Goal: Task Accomplishment & Management: Complete application form

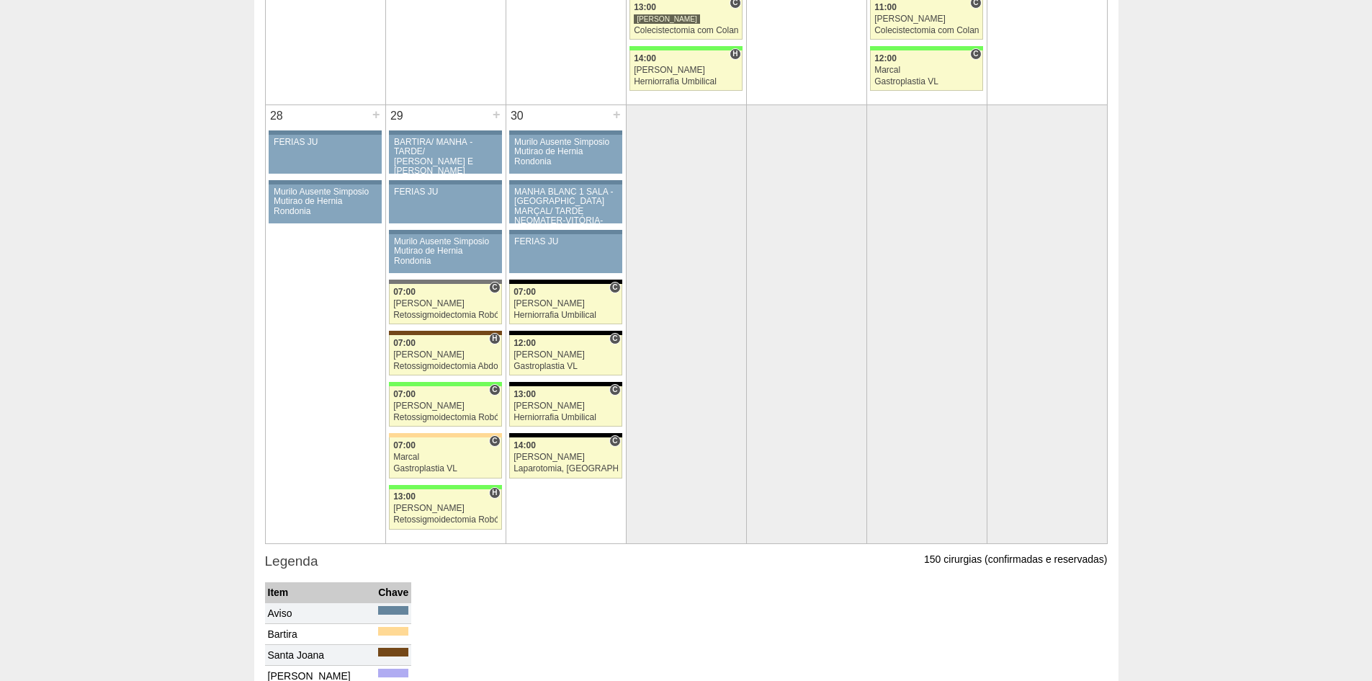
scroll to position [2738, 0]
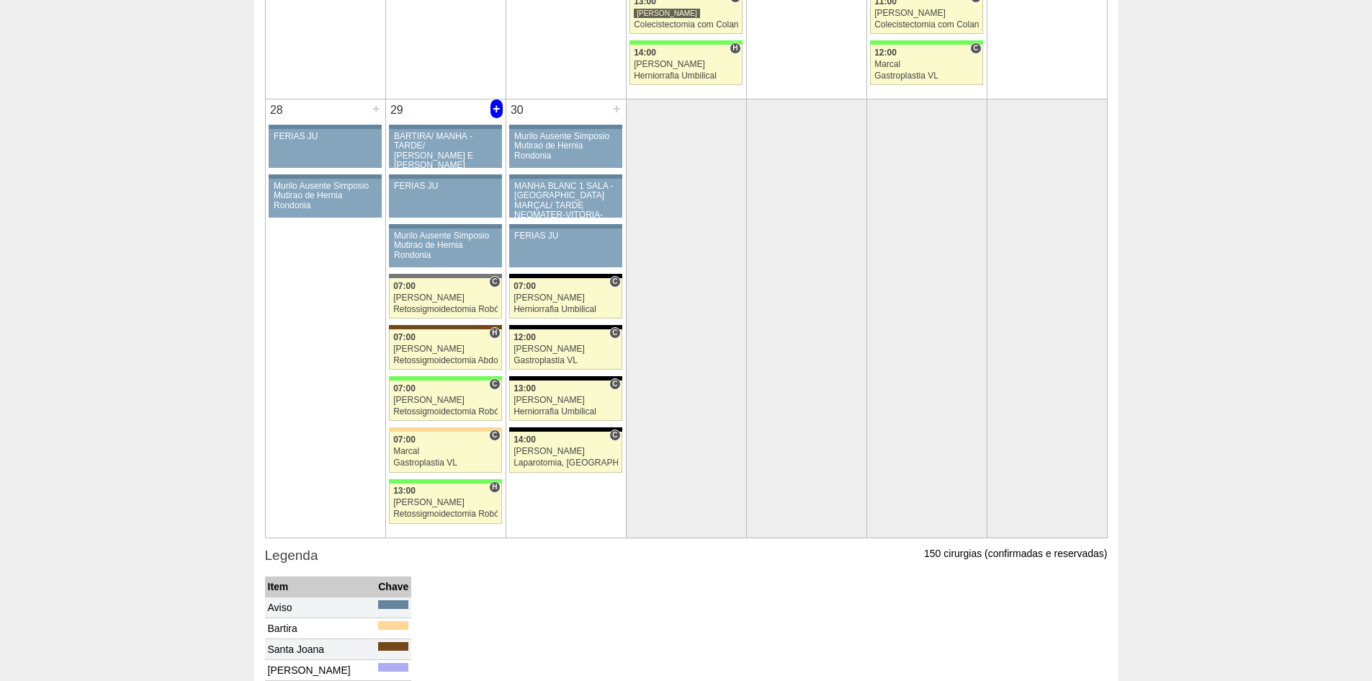
click at [498, 107] on div "+" at bounding box center [497, 108] width 12 height 19
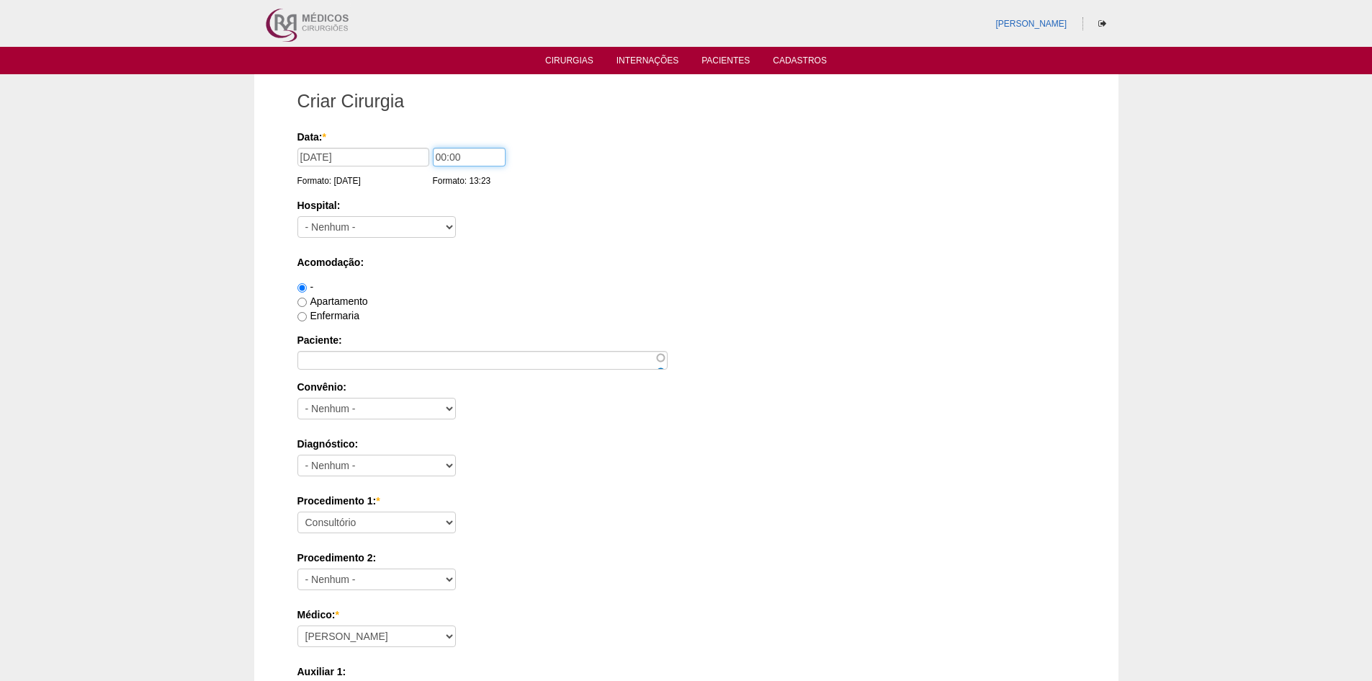
click at [444, 156] on input "00:00" at bounding box center [469, 157] width 73 height 19
type input "13:00"
click at [412, 222] on select "- Nenhum - 9 de Julho Albert Einstein Alvorada América Assunção Bartira Benefic…" at bounding box center [377, 227] width 159 height 22
select select "46"
click at [298, 216] on select "- Nenhum - 9 de Julho Albert Einstein Alvorada América Assunção Bartira Benefic…" at bounding box center [377, 227] width 159 height 22
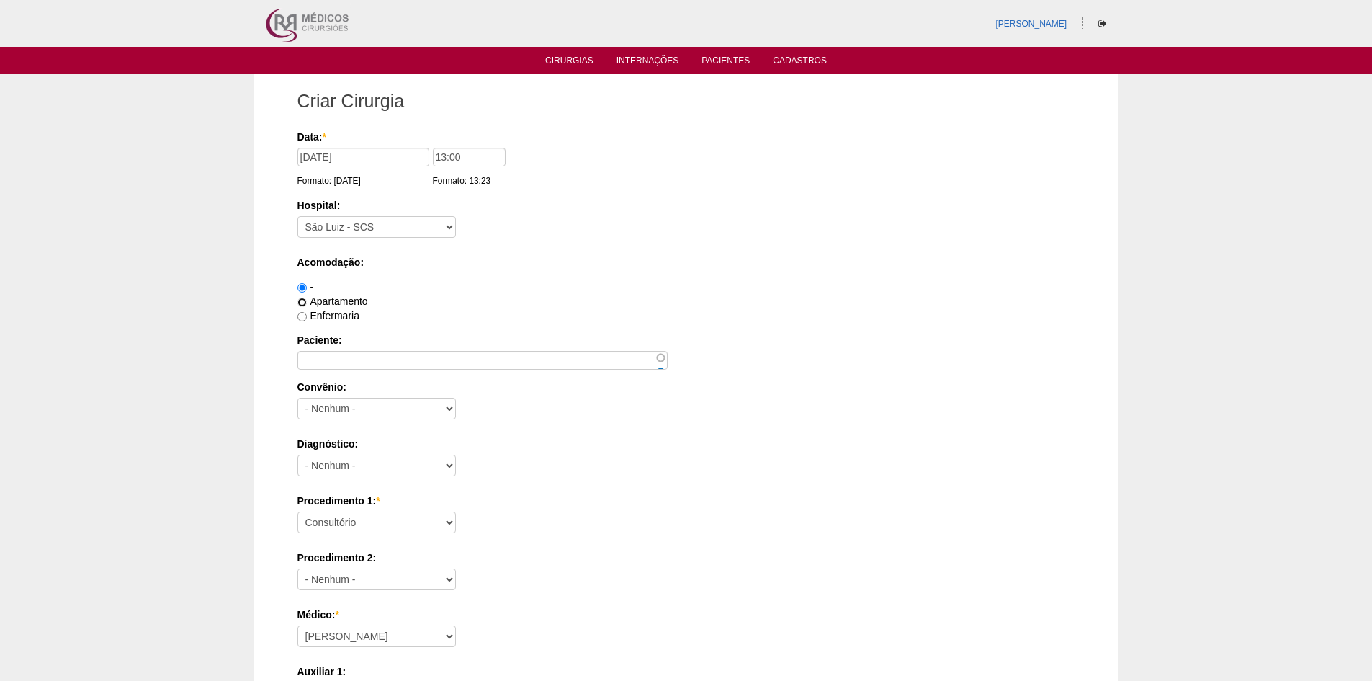
click at [303, 300] on input "Apartamento" at bounding box center [302, 302] width 9 height 9
radio input "true"
click at [380, 355] on input "Paciente:" at bounding box center [483, 360] width 370 height 19
paste input "[PERSON_NAME]"
type input "[PERSON_NAME]"
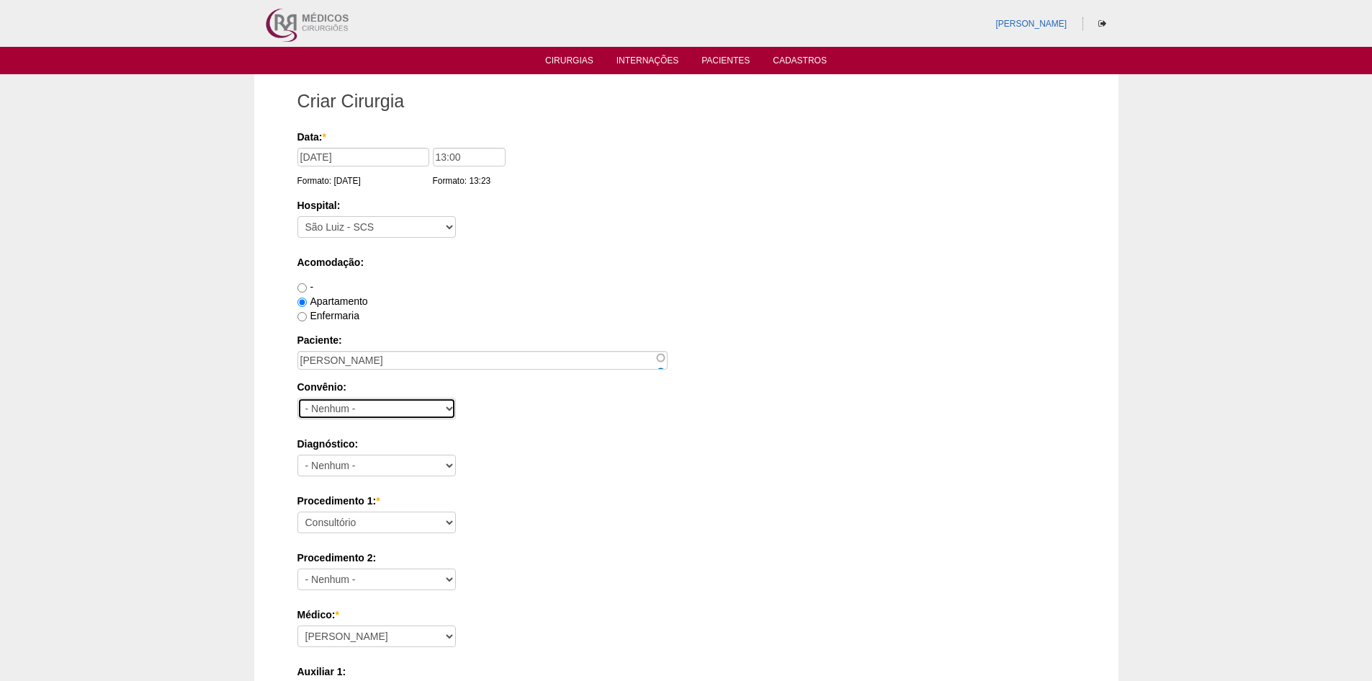
click at [349, 411] on select "- Nenhum - Abet Afresp Allianz Amil Blue Life Caasp Cabesp Caixa de Pensões Car…" at bounding box center [377, 409] width 159 height 22
select select "26"
click at [298, 398] on select "- Nenhum - Abet Afresp Allianz Amil Blue Life Caasp Cabesp Caixa de Pensões Car…" at bounding box center [377, 409] width 159 height 22
click at [375, 467] on select "- Nenhum - Abdome Agudo Abscesso Hepático Abscesso Perianal Abscesso Peritoneal…" at bounding box center [377, 466] width 159 height 22
select select "3741"
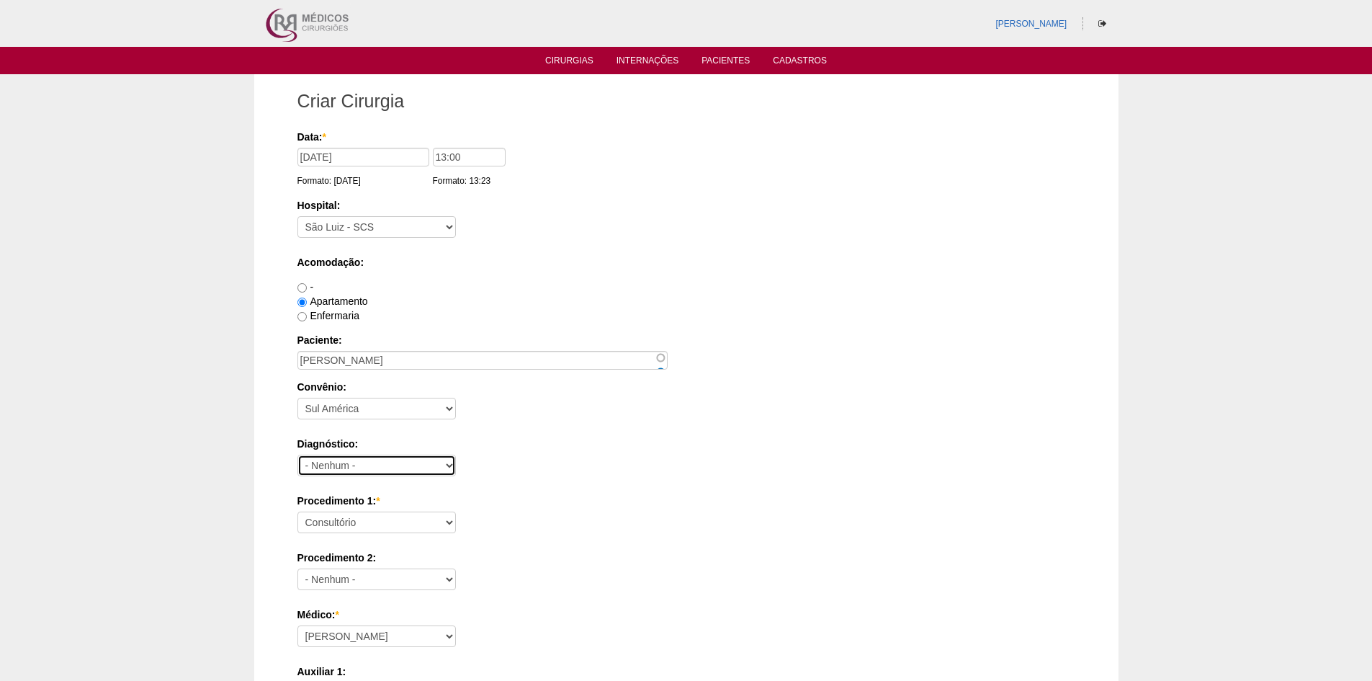
click at [298, 455] on select "- Nenhum - Abdome Agudo Abscesso Hepático Abscesso Perianal Abscesso Peritoneal…" at bounding box center [377, 466] width 159 height 22
click at [405, 523] on select "Consultório Abscesso Hepático - Drenagem Abscesso perianal Amputação Abdômino P…" at bounding box center [377, 523] width 159 height 22
select select "3740"
click at [298, 512] on select "Consultório Abscesso Hepático - Drenagem Abscesso perianal Amputação Abdômino P…" at bounding box center [377, 523] width 159 height 22
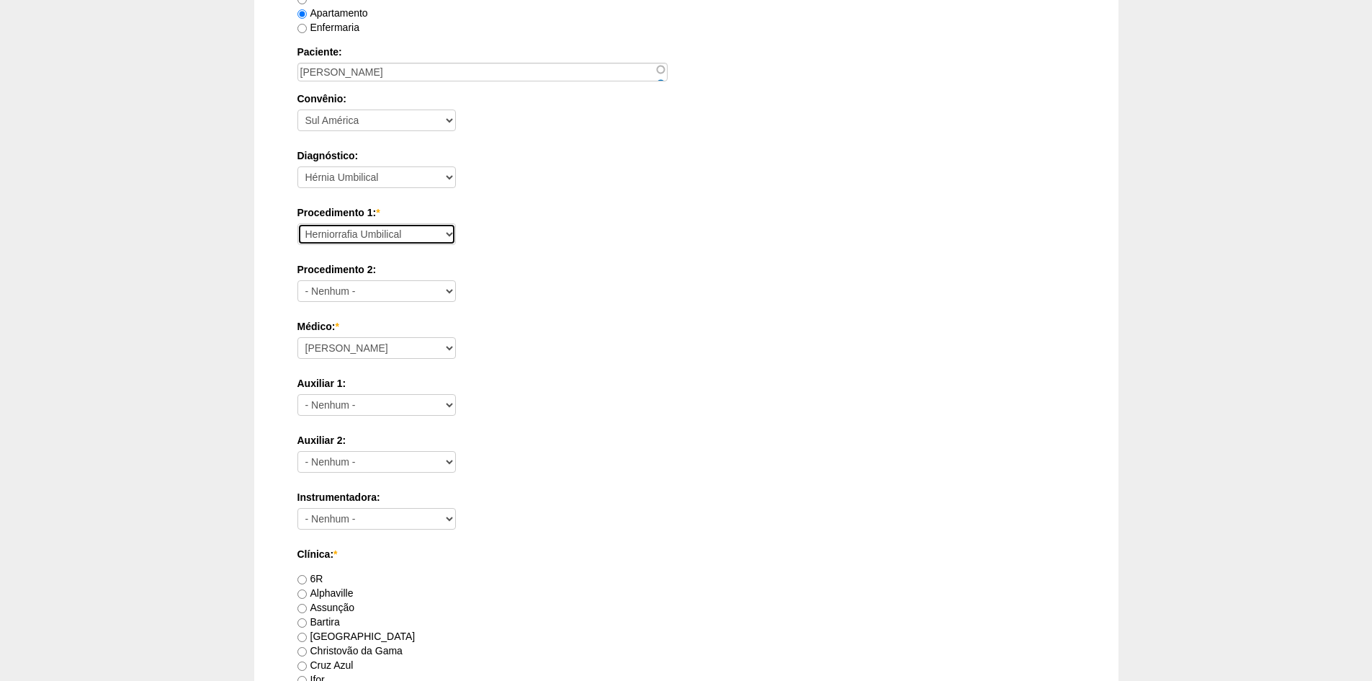
scroll to position [504, 0]
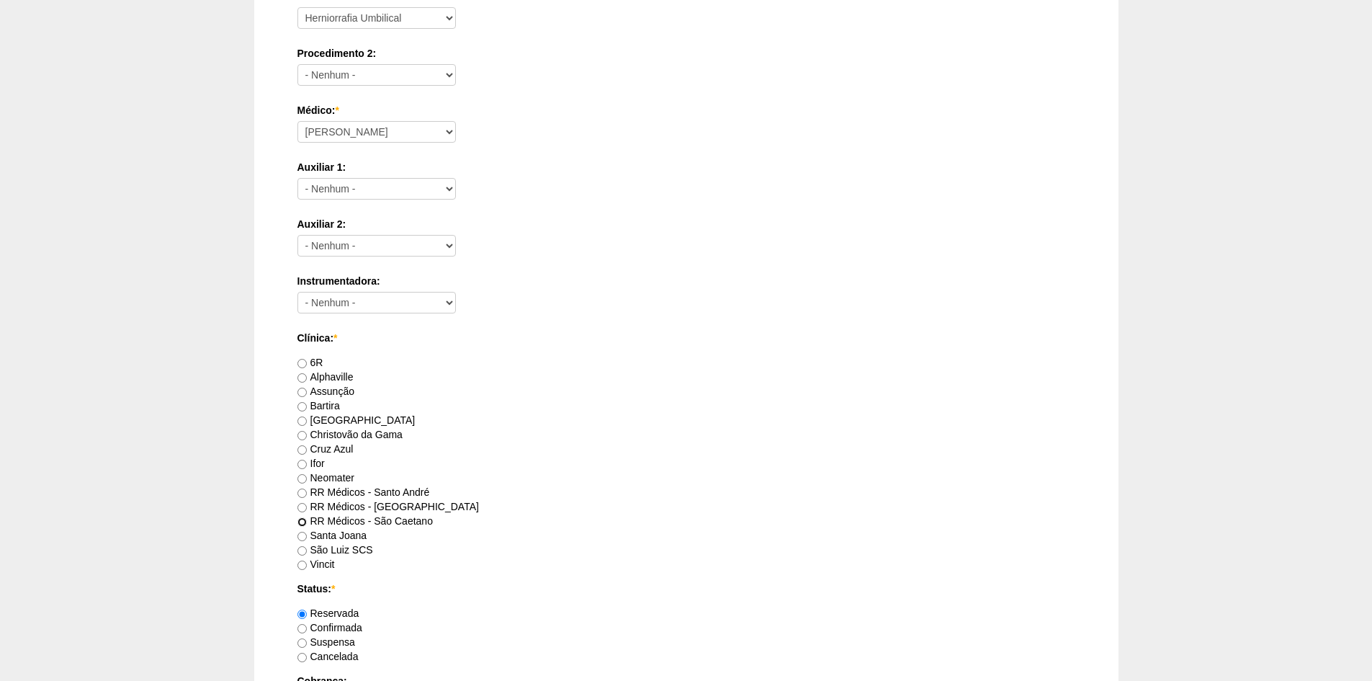
click at [304, 519] on input "RR Médicos - São Caetano" at bounding box center [302, 521] width 9 height 9
radio input "true"
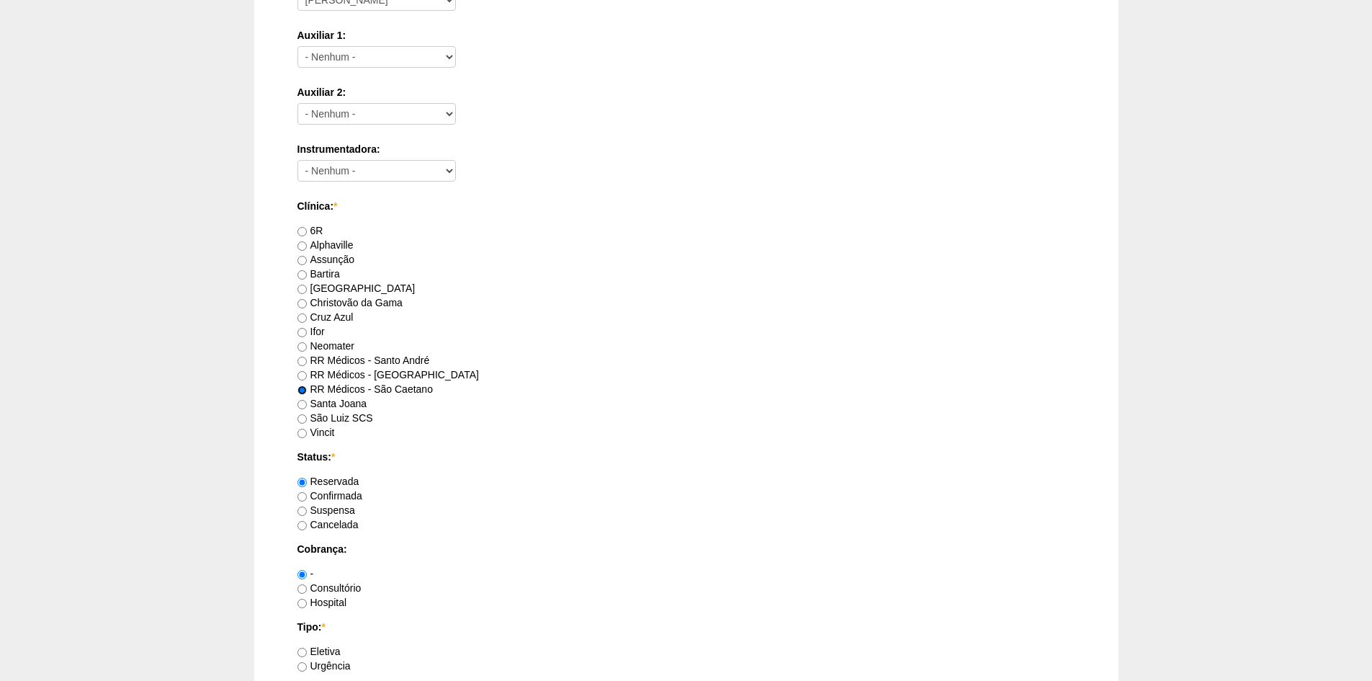
scroll to position [648, 0]
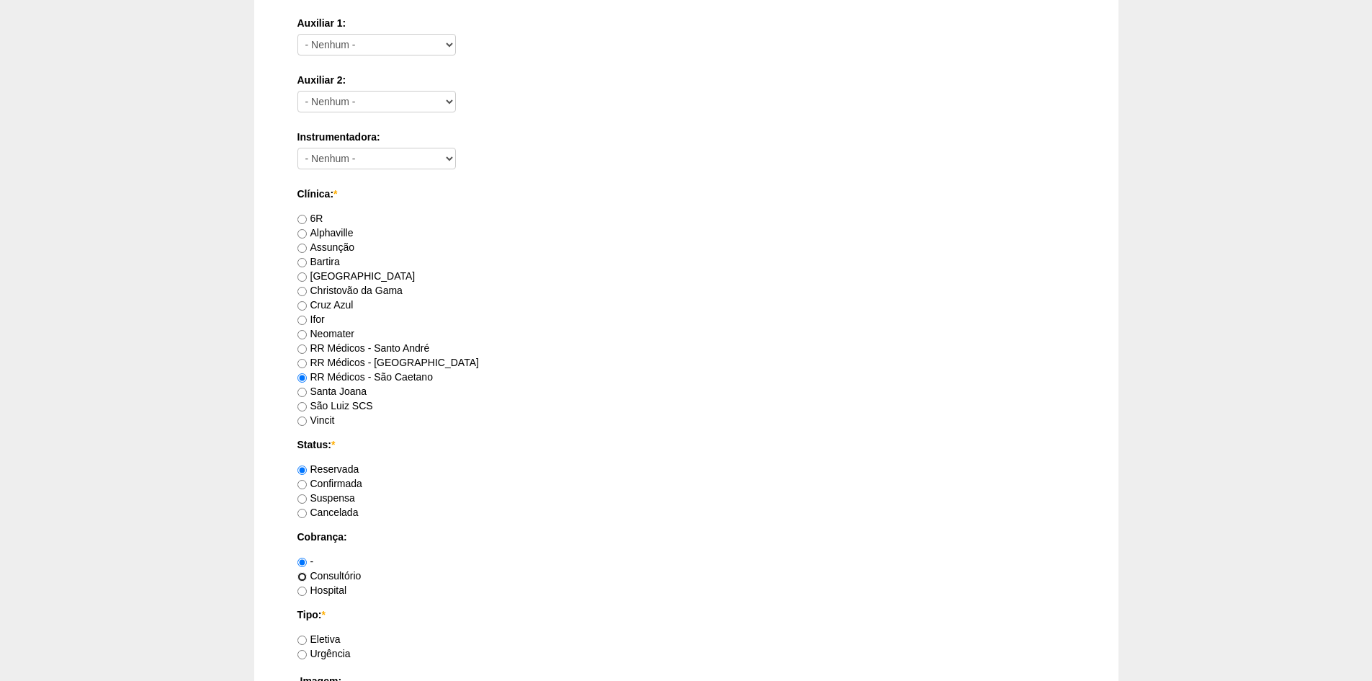
click at [301, 576] on input "Consultório" at bounding box center [302, 576] width 9 height 9
radio input "true"
click at [305, 640] on input "Eletiva" at bounding box center [302, 639] width 9 height 9
radio input "true"
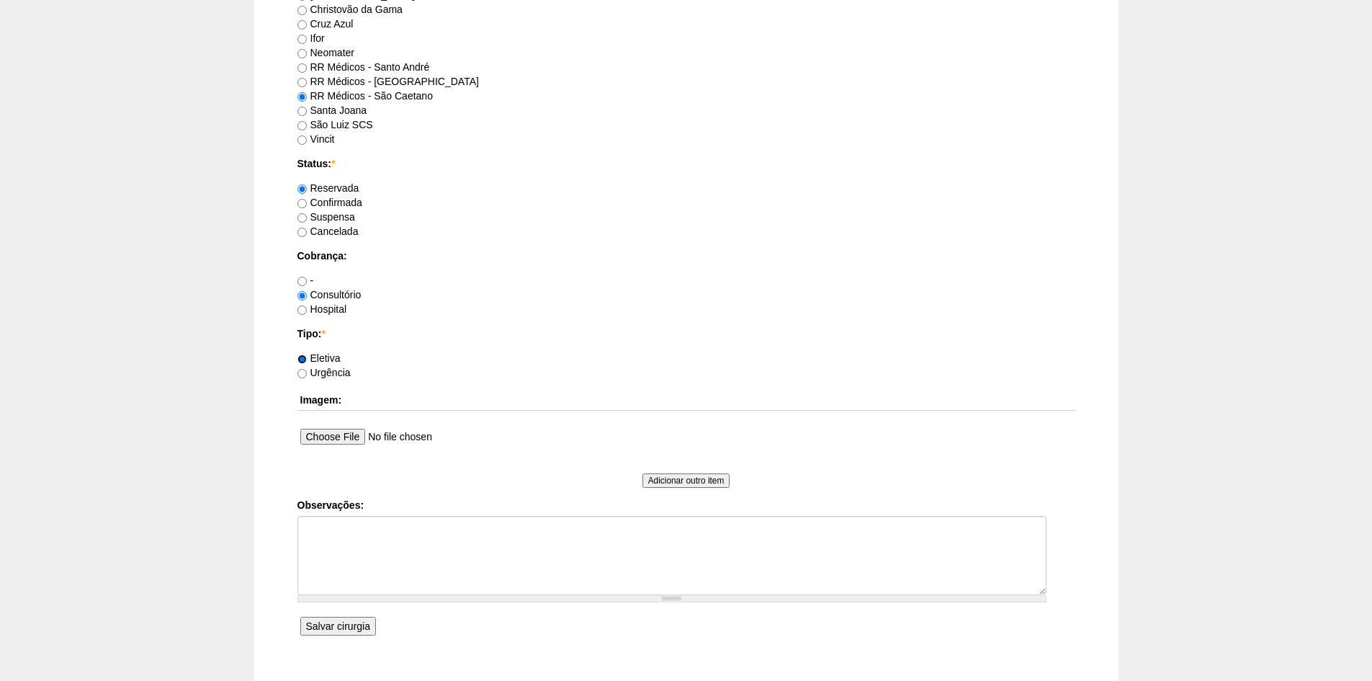
scroll to position [937, 0]
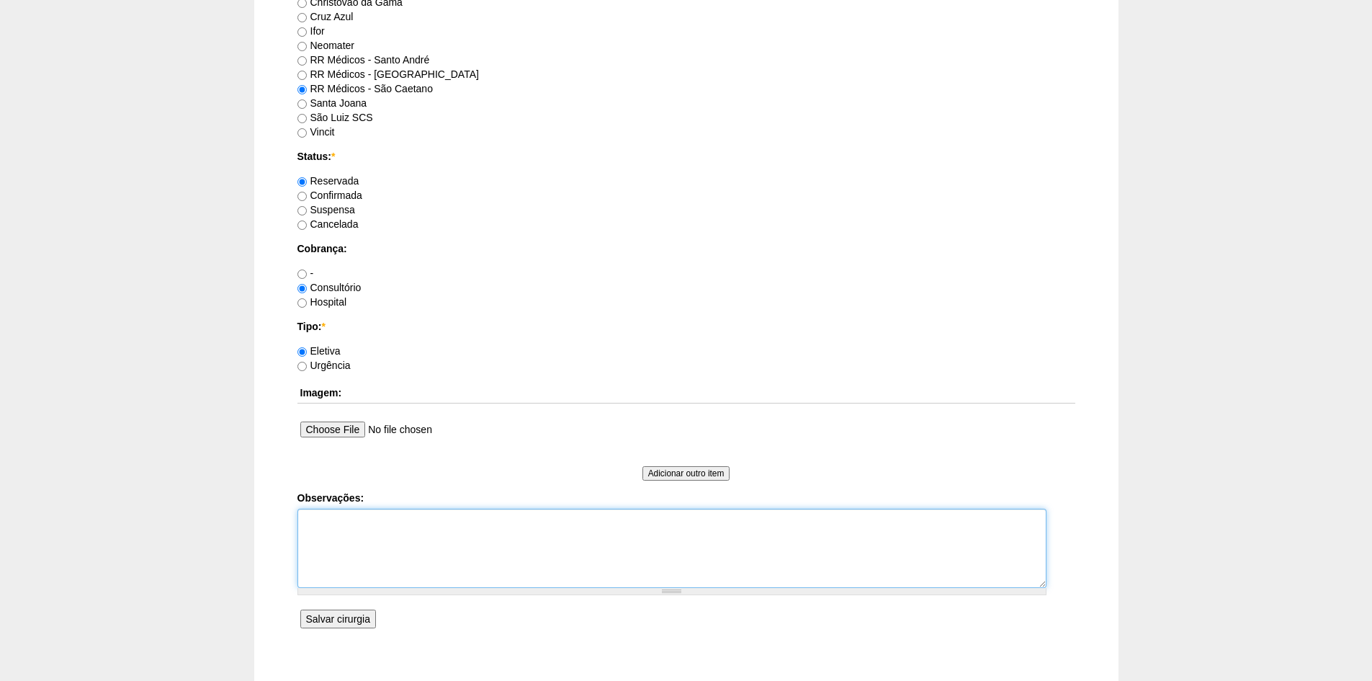
click at [344, 525] on textarea "Observações:" at bounding box center [672, 548] width 749 height 79
type textarea "Tela"
click at [346, 615] on input "Salvar cirurgia" at bounding box center [338, 619] width 76 height 19
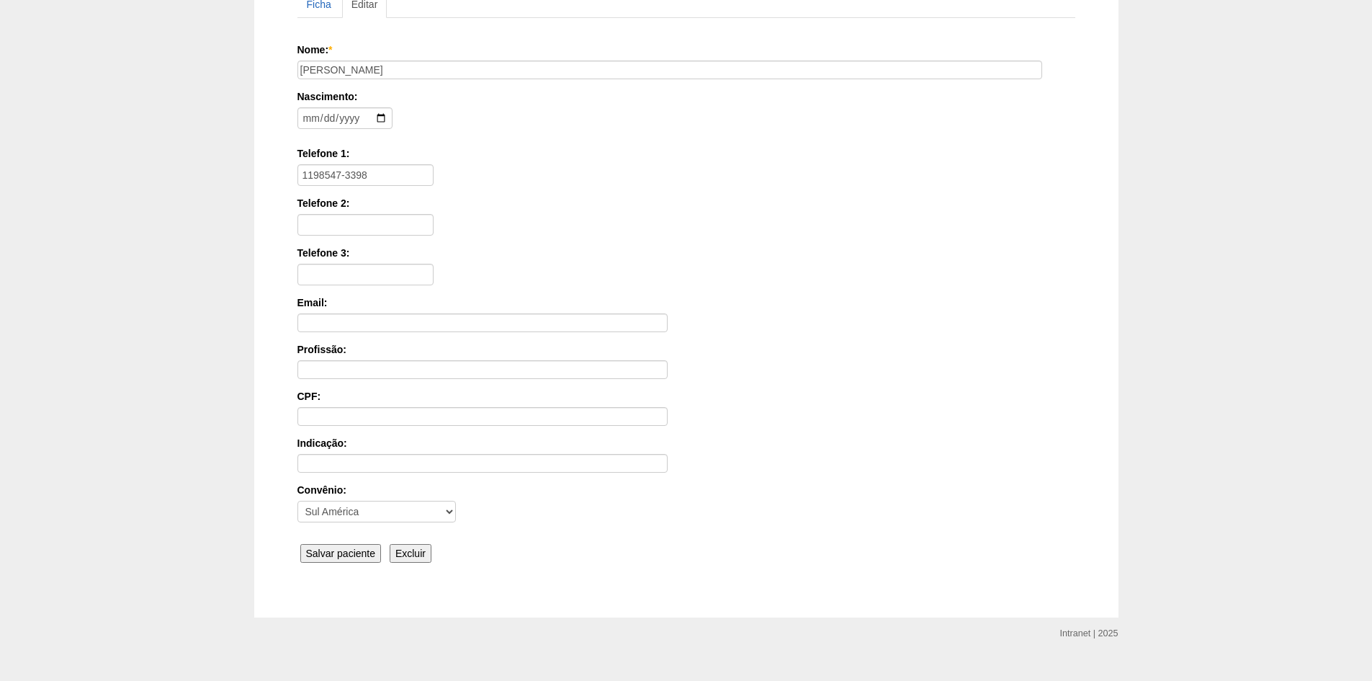
scroll to position [199, 0]
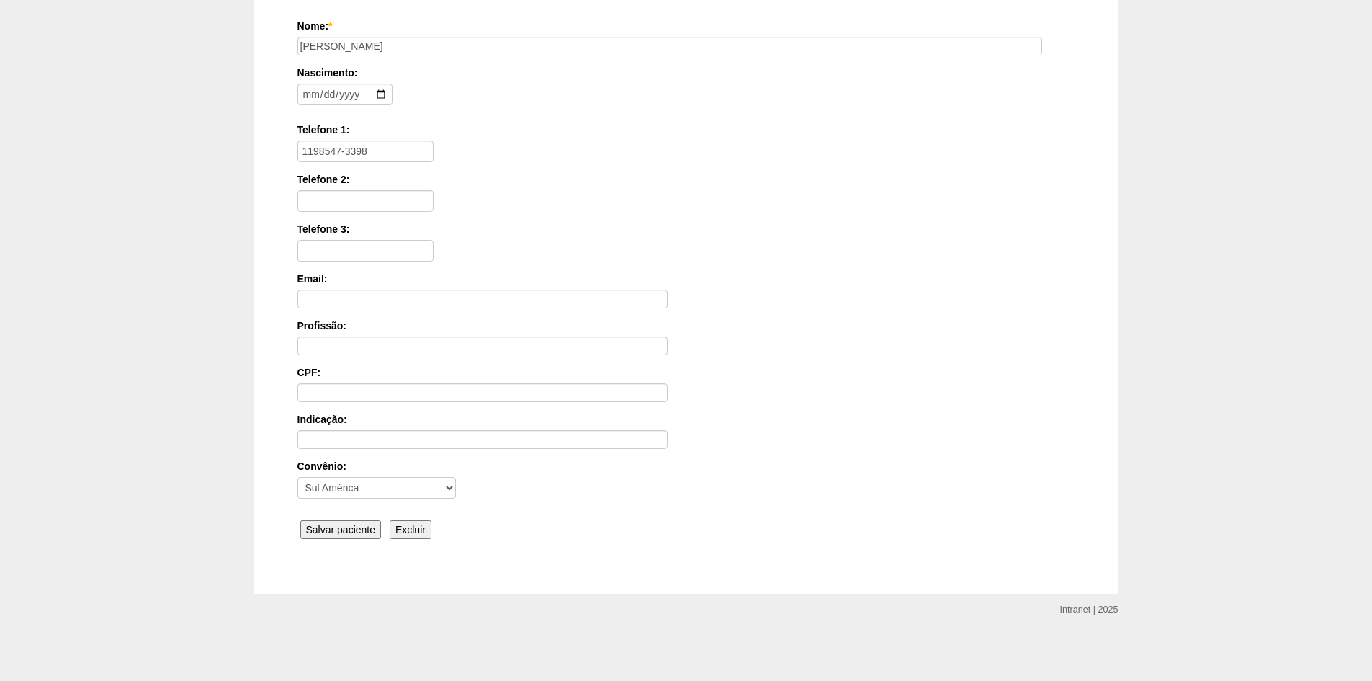
click at [336, 529] on input "Salvar paciente" at bounding box center [340, 529] width 81 height 19
